Goal: Use online tool/utility: Use online tool/utility

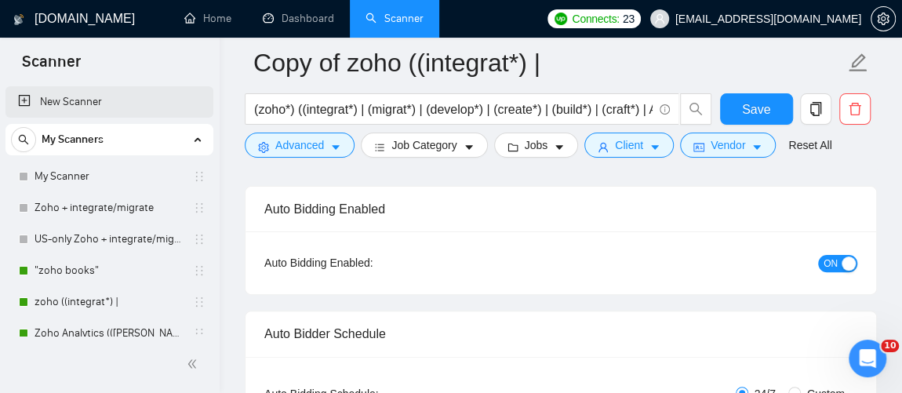
click at [77, 94] on link "New Scanner" at bounding box center [109, 101] width 183 height 31
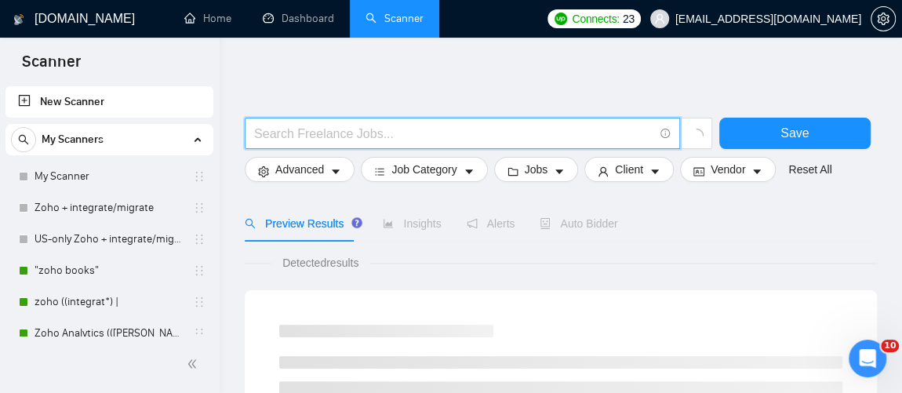
click at [314, 133] on input "text" at bounding box center [453, 134] width 399 height 20
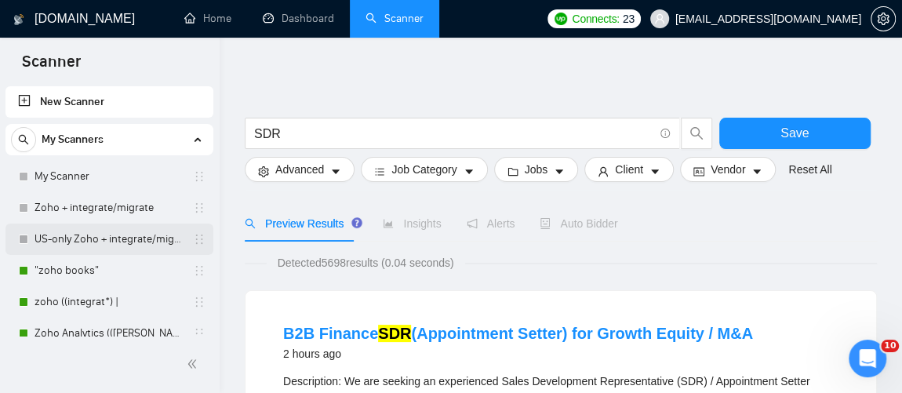
click at [135, 246] on link "US-only Zoho + integrate/migrate" at bounding box center [109, 239] width 149 height 31
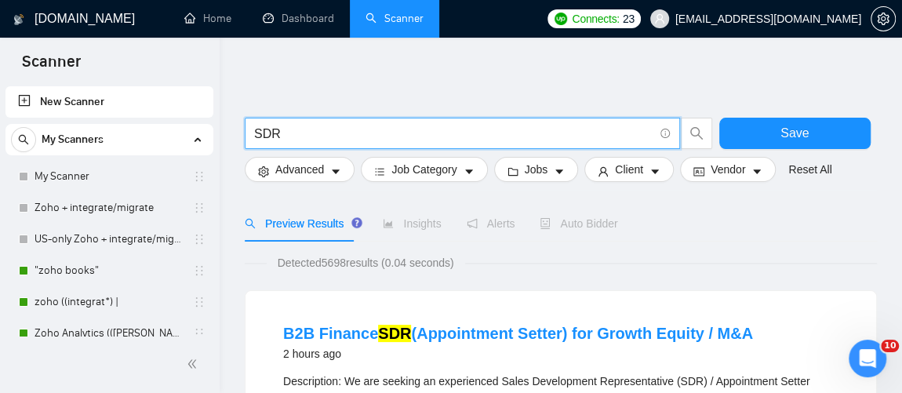
click at [343, 136] on input "SDR" at bounding box center [453, 134] width 399 height 20
type input "S"
paste input ""SDR", "Sales Development Representative", "Customer Service", "Business Develo…"
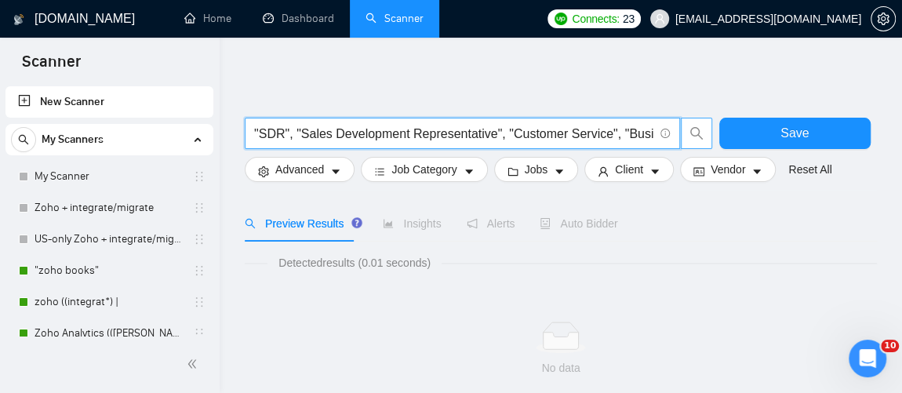
scroll to position [0, 172]
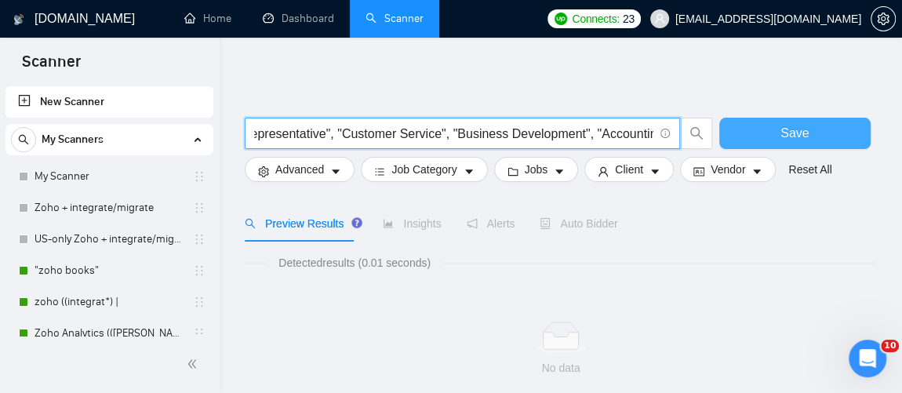
drag, startPoint x: 290, startPoint y: 129, endPoint x: 721, endPoint y: 147, distance: 431.0
click at [721, 147] on div ""SDR", "Sales Development Representative", "Customer Service", "Business Develo…" at bounding box center [558, 137] width 632 height 39
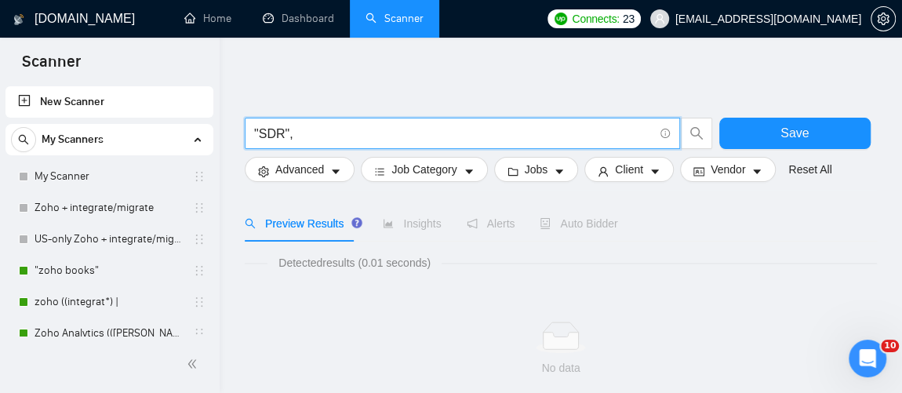
scroll to position [0, 0]
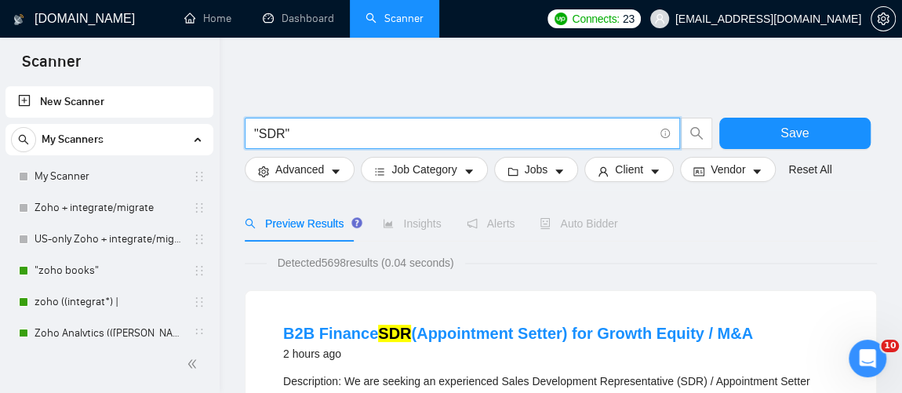
click at [493, 138] on input ""SDR"" at bounding box center [453, 134] width 399 height 20
type input """
paste input "ATEGORIES = { "SDR": ["SDR", "Sales Development Representative"], "Customer Ser…"
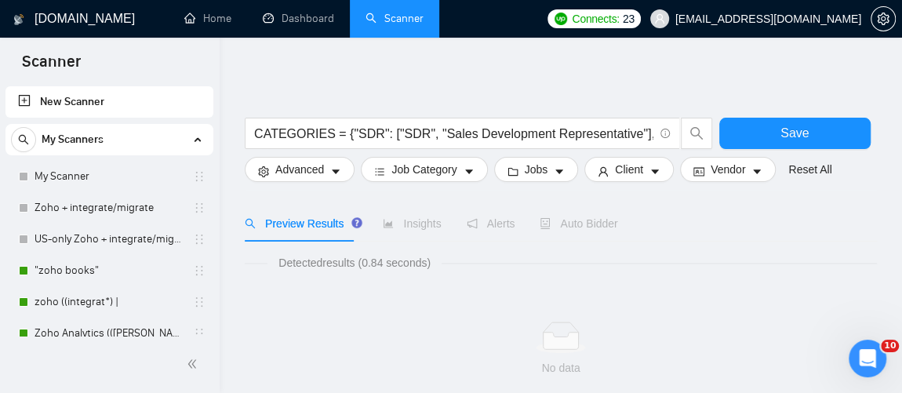
click at [309, 230] on span "Preview Results" at bounding box center [301, 223] width 113 height 13
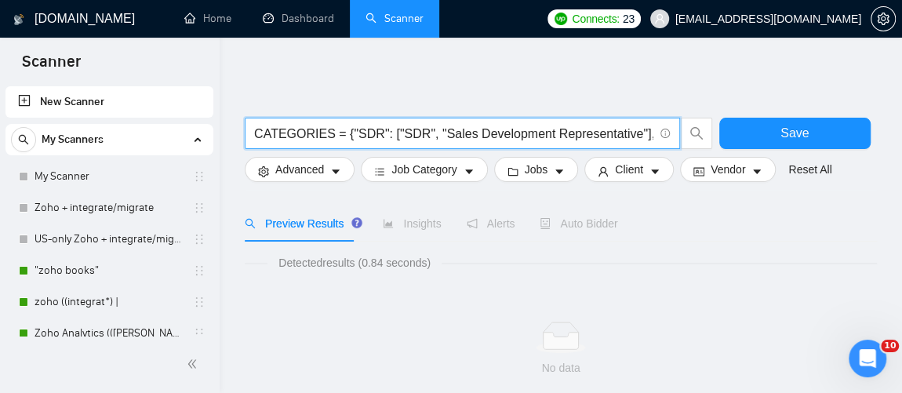
drag, startPoint x: 337, startPoint y: 133, endPoint x: 166, endPoint y: 140, distance: 171.2
click at [166, 140] on section "Scanner New Scanner My Scanners My Scanner Zoho + integrate/migrate US-only Zoh…" at bounding box center [451, 267] width 902 height 535
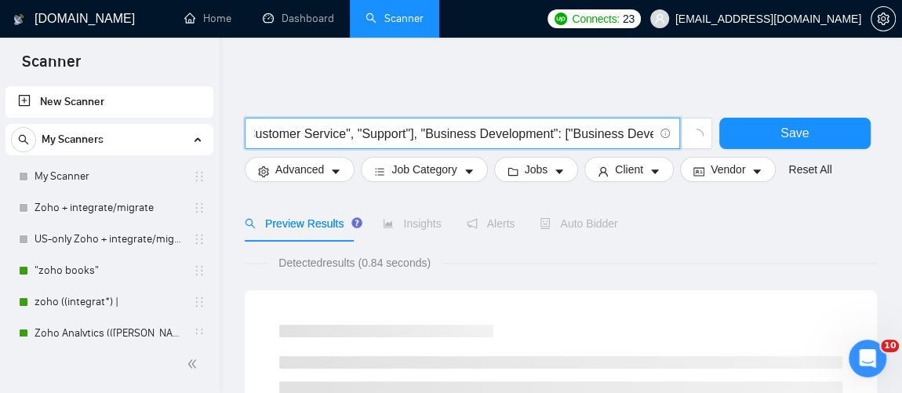
scroll to position [0, 844]
drag, startPoint x: 254, startPoint y: 135, endPoint x: 759, endPoint y: 151, distance: 504.6
click at [759, 151] on div "{"SDR": ["SDR", "Sales Development Representative"], "Customer Service": ["Cust…" at bounding box center [558, 137] width 632 height 39
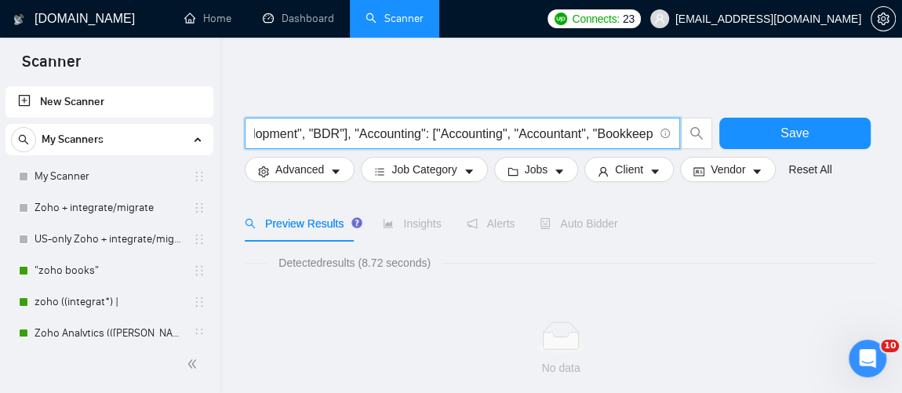
type input "{"SDR": ["SDR", "Sales Development Representative"], "Customer Service": ["Cust…"
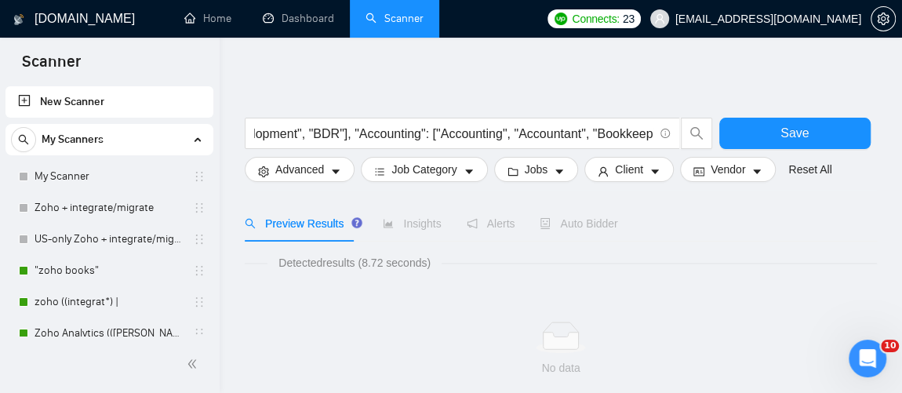
scroll to position [0, 0]
click at [454, 269] on div "Detected results (8.72 seconds)" at bounding box center [561, 262] width 632 height 17
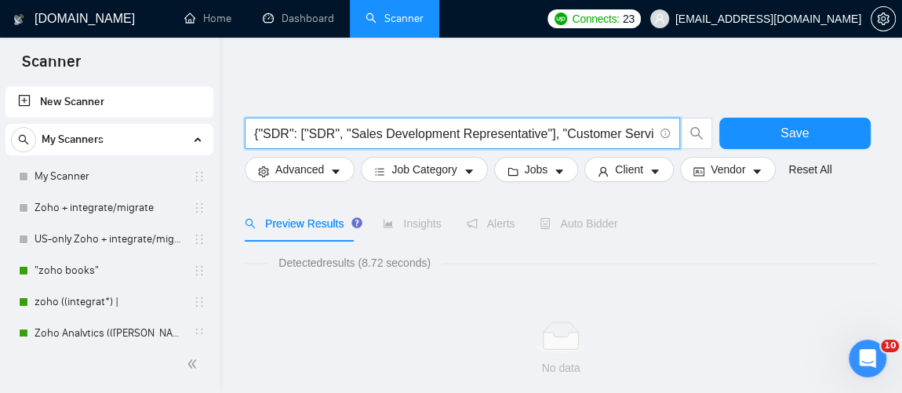
click at [259, 130] on input "{"SDR": ["SDR", "Sales Development Representative"], "Customer Service": ["Cust…" at bounding box center [453, 134] width 399 height 20
click at [254, 132] on input "{"SDR": ["SDR", "Sales Development Representative"], "Customer Service": ["Cust…" at bounding box center [453, 134] width 399 height 20
